Goal: Transaction & Acquisition: Purchase product/service

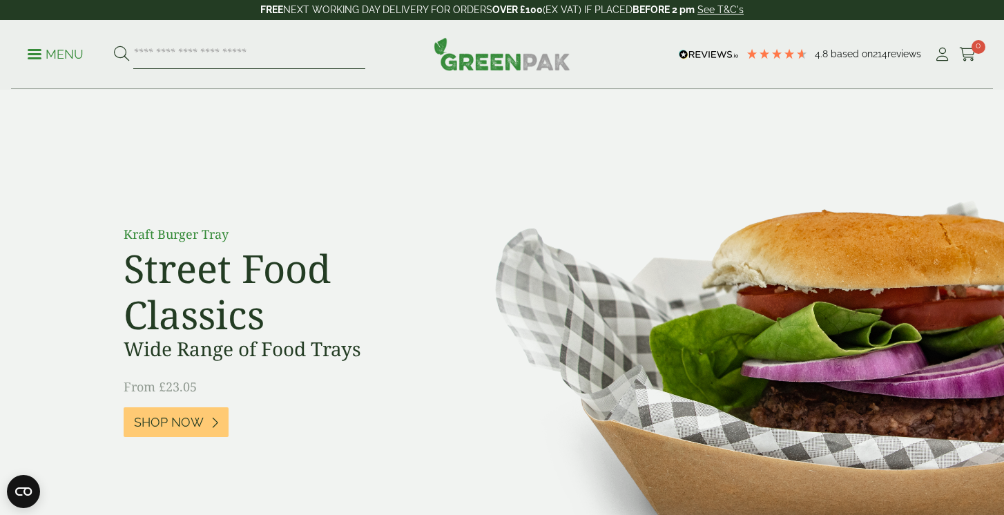
click at [277, 57] on input "search" at bounding box center [249, 54] width 232 height 29
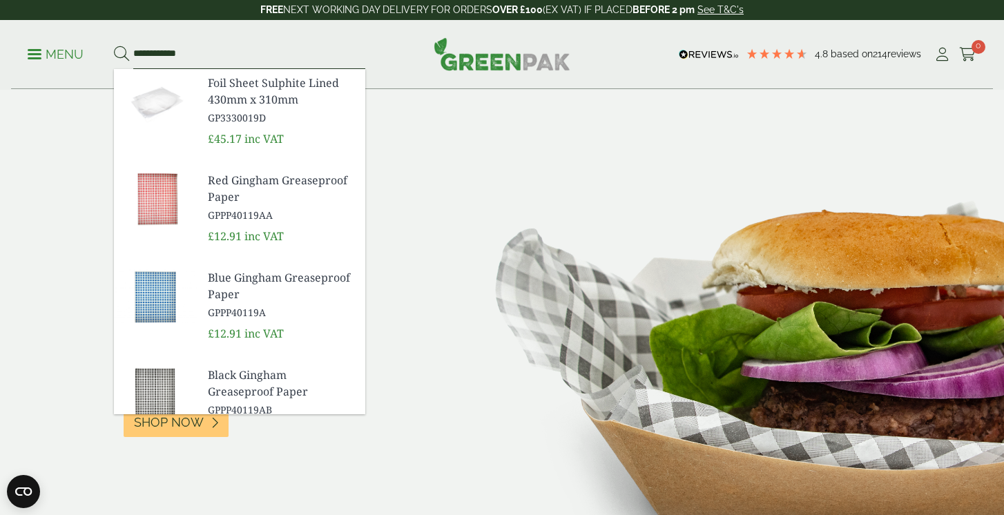
type input "**********"
click at [114, 46] on button at bounding box center [121, 55] width 15 height 18
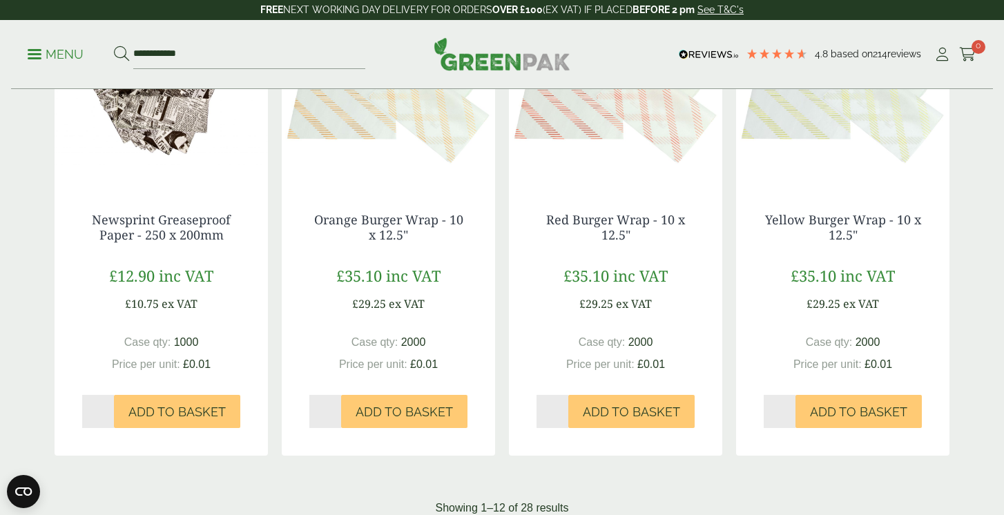
scroll to position [1481, 0]
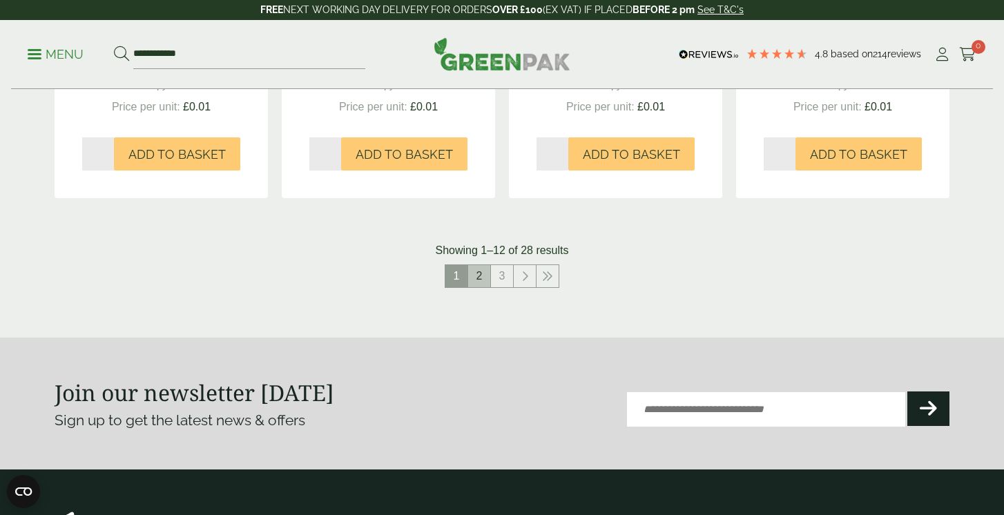
click at [479, 274] on link "2" at bounding box center [479, 276] width 22 height 22
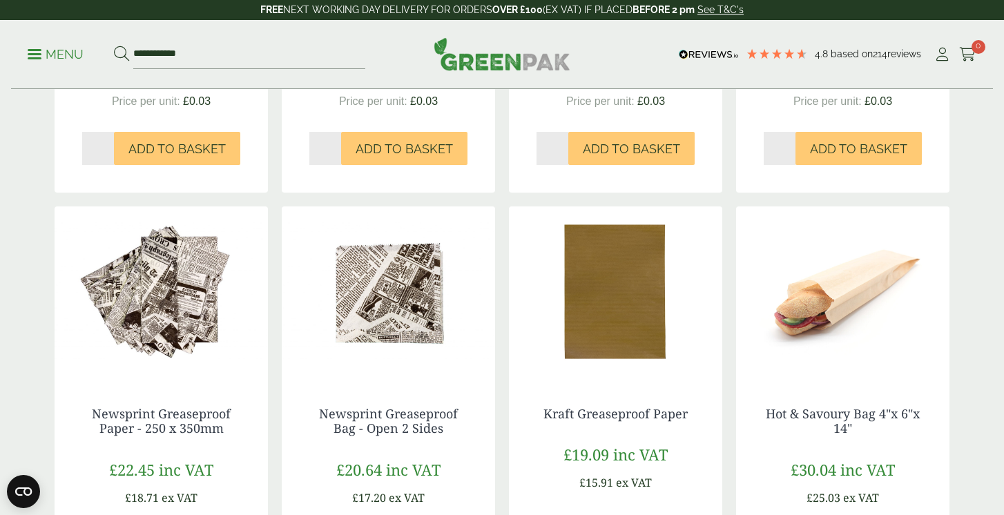
scroll to position [534, 0]
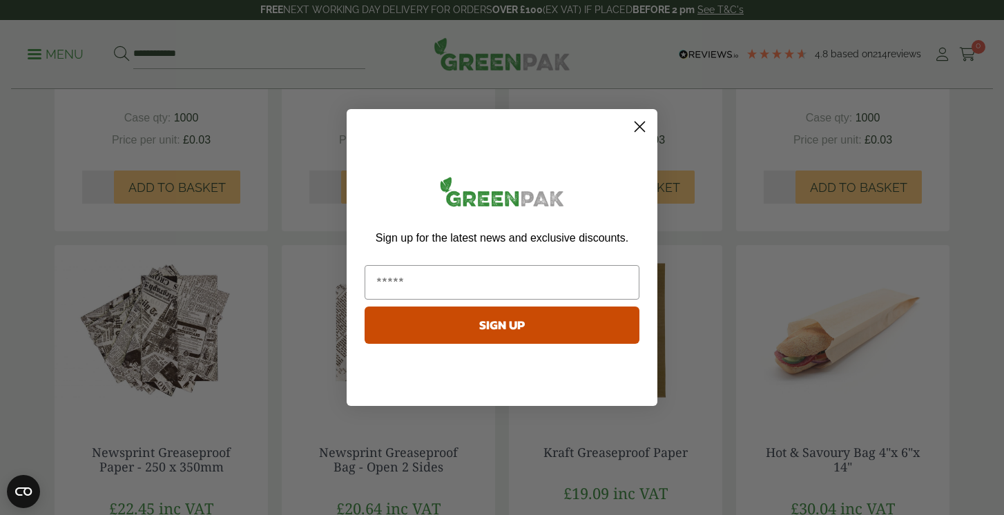
click at [645, 127] on circle "Close dialog" at bounding box center [639, 126] width 23 height 23
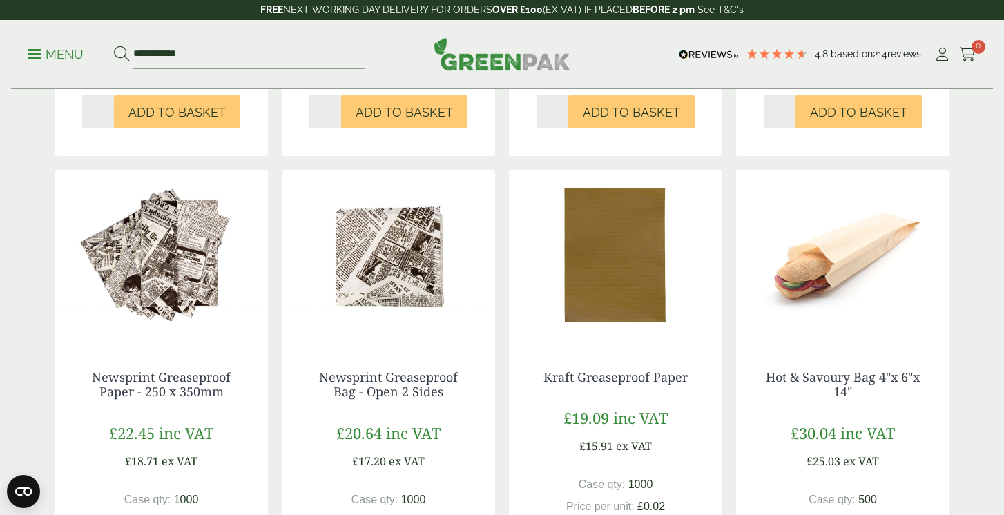
scroll to position [707, 0]
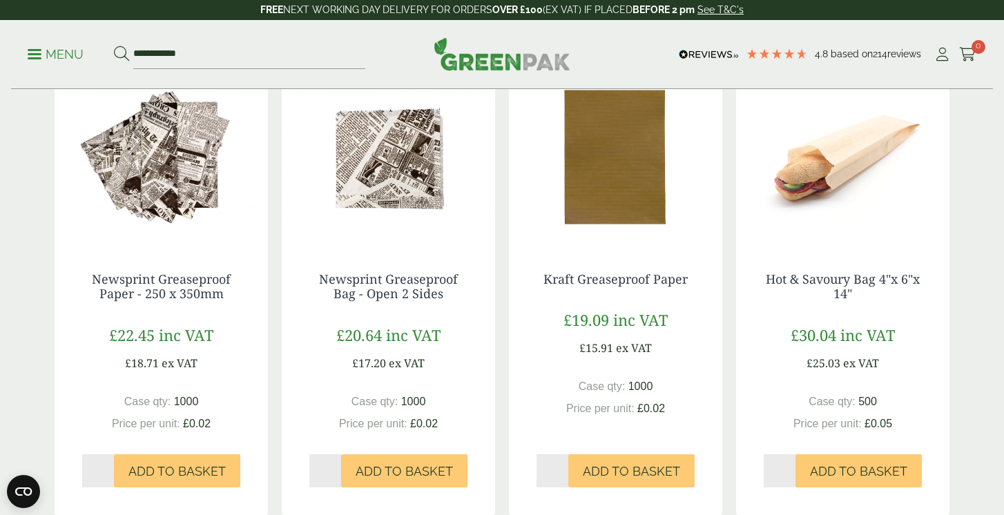
click at [618, 224] on img at bounding box center [615, 158] width 213 height 173
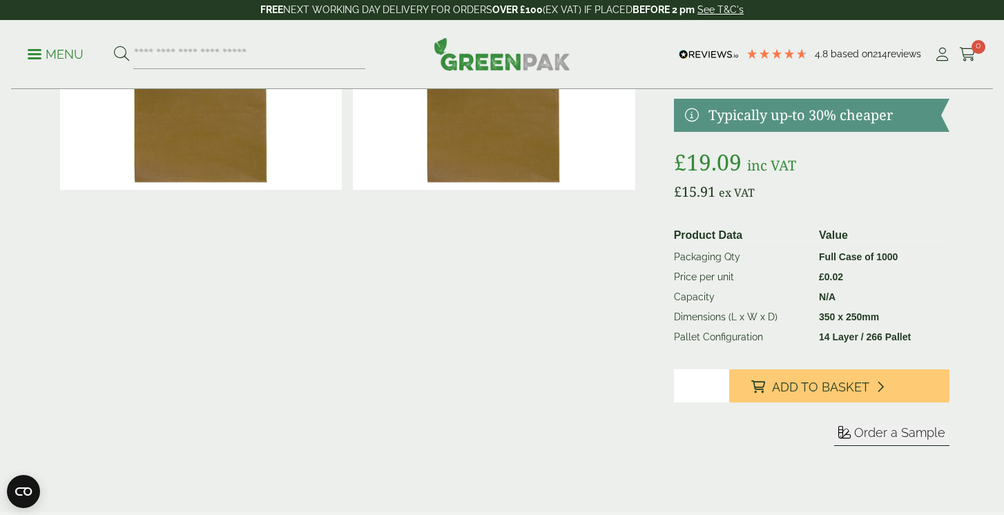
scroll to position [141, 0]
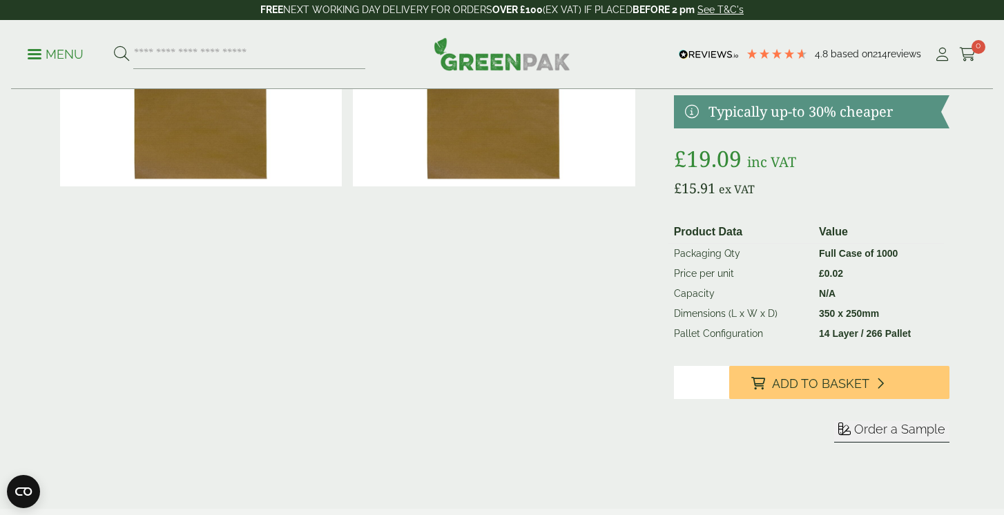
click at [695, 382] on input "*" at bounding box center [701, 382] width 55 height 33
click at [719, 380] on input "*" at bounding box center [701, 382] width 55 height 33
type input "*"
click at [719, 380] on input "*" at bounding box center [701, 382] width 55 height 33
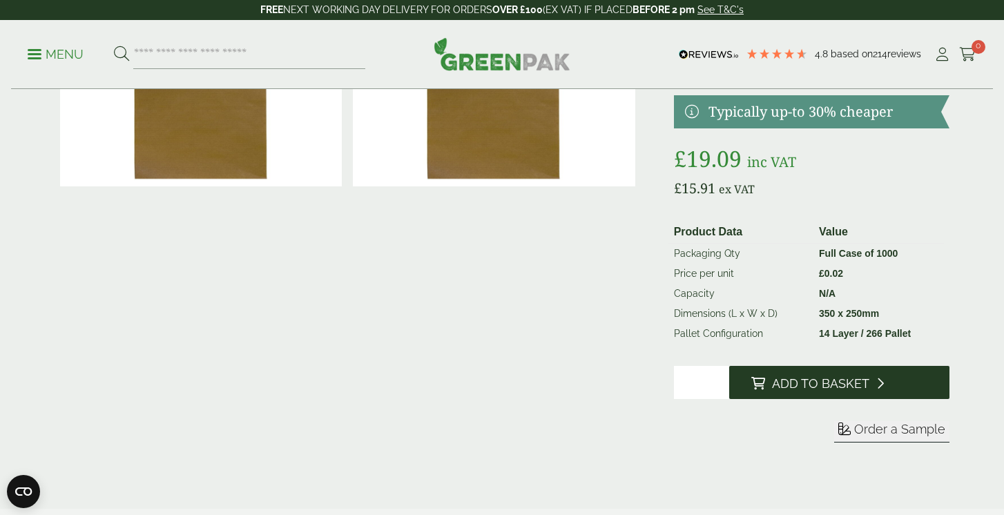
click at [773, 380] on span "Add to Basket" at bounding box center [820, 383] width 97 height 15
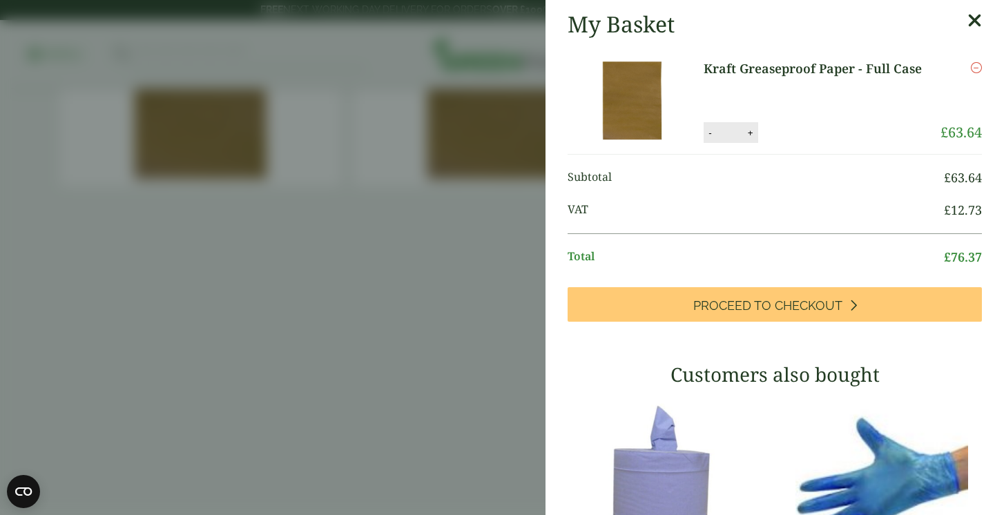
click at [976, 24] on icon at bounding box center [974, 20] width 14 height 19
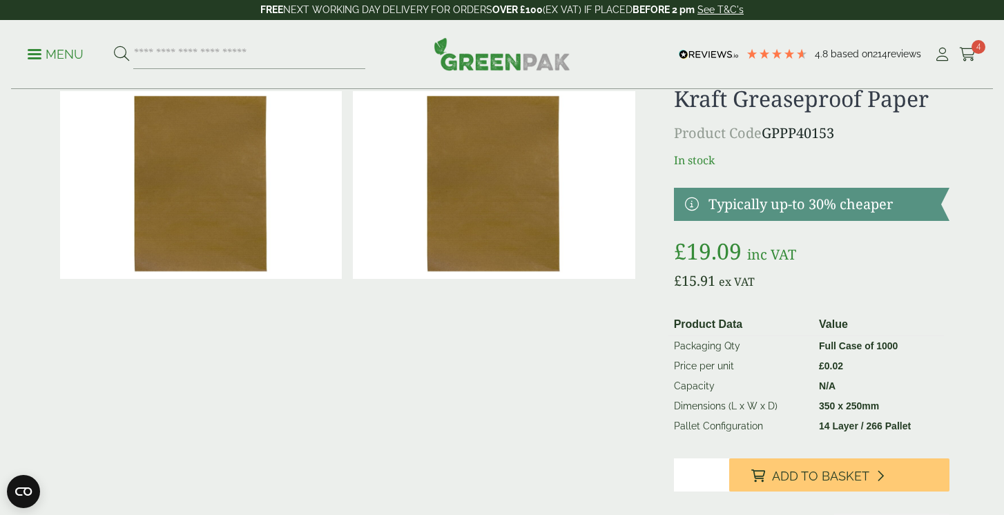
scroll to position [0, 0]
